Goal: Transaction & Acquisition: Purchase product/service

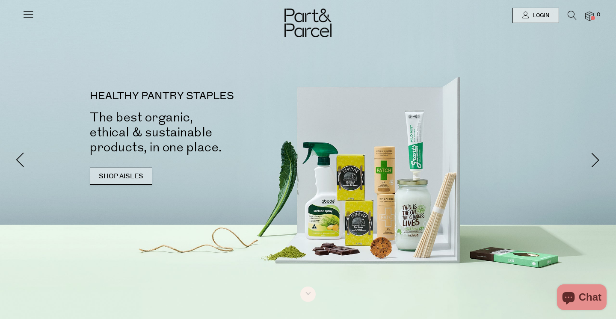
click at [116, 177] on link "SHOP AISLES" at bounding box center [121, 176] width 62 height 17
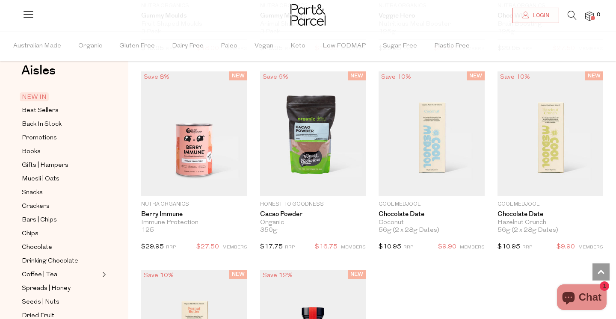
scroll to position [1097, 0]
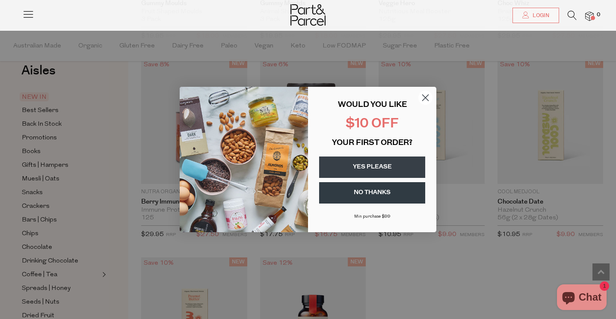
click at [427, 99] on icon "Close dialog" at bounding box center [425, 98] width 6 height 6
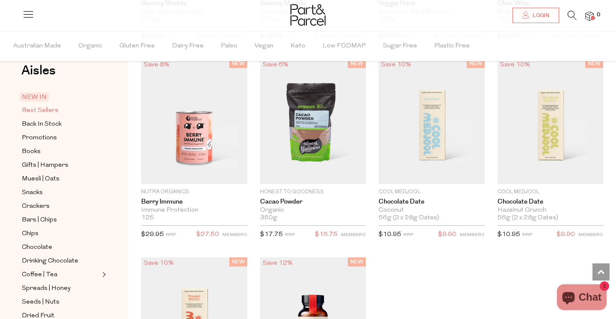
click at [29, 113] on span "Best Sellers" at bounding box center [40, 111] width 37 height 10
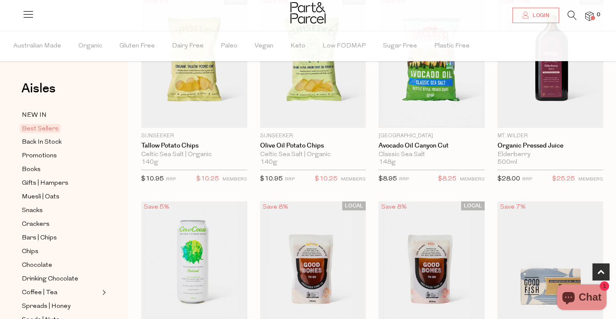
scroll to position [320, 0]
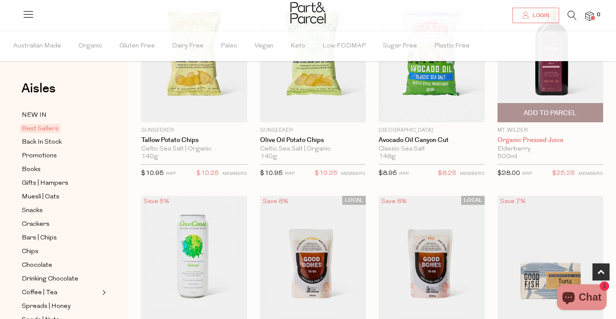
click at [552, 142] on link "Organic Pressed Juice" at bounding box center [550, 140] width 106 height 8
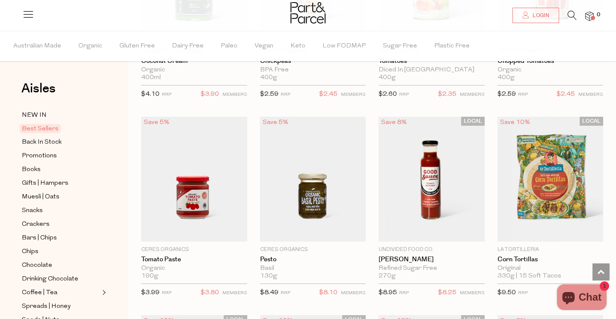
scroll to position [1197, 0]
